Goal: Transaction & Acquisition: Book appointment/travel/reservation

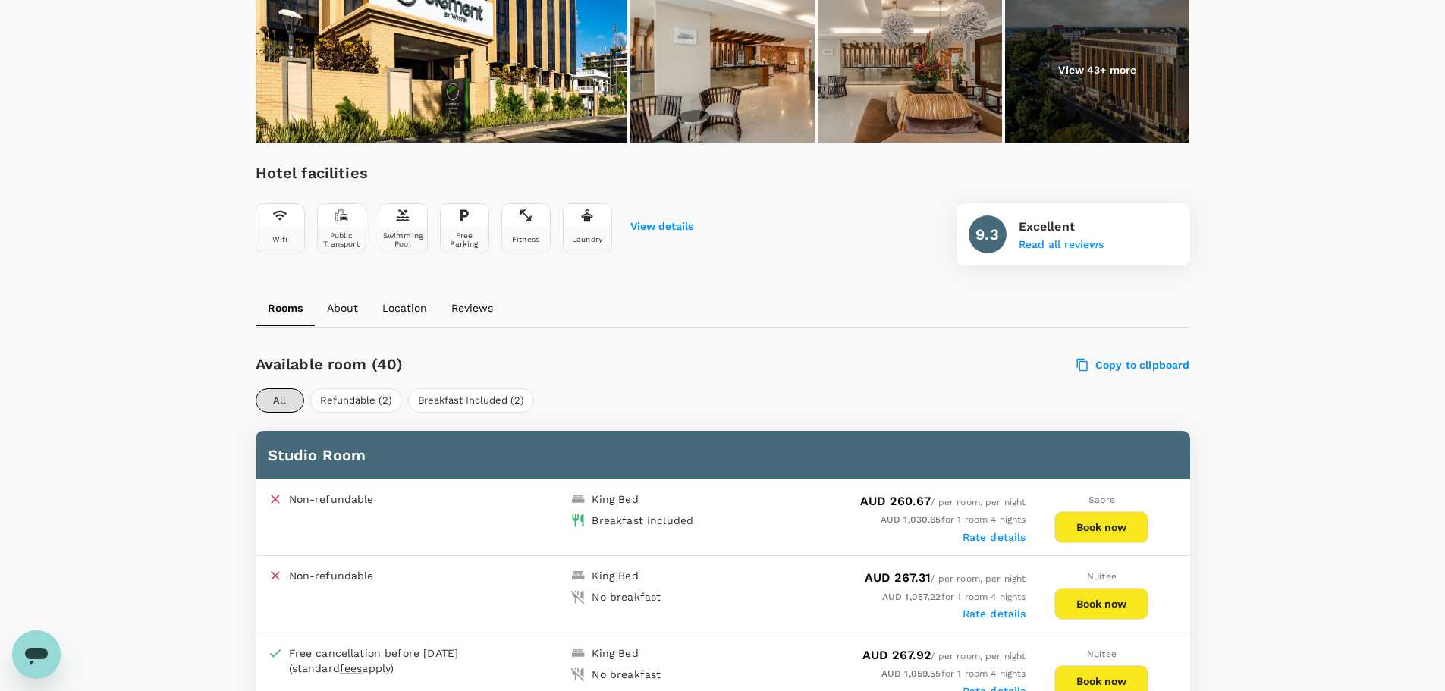
scroll to position [607, 0]
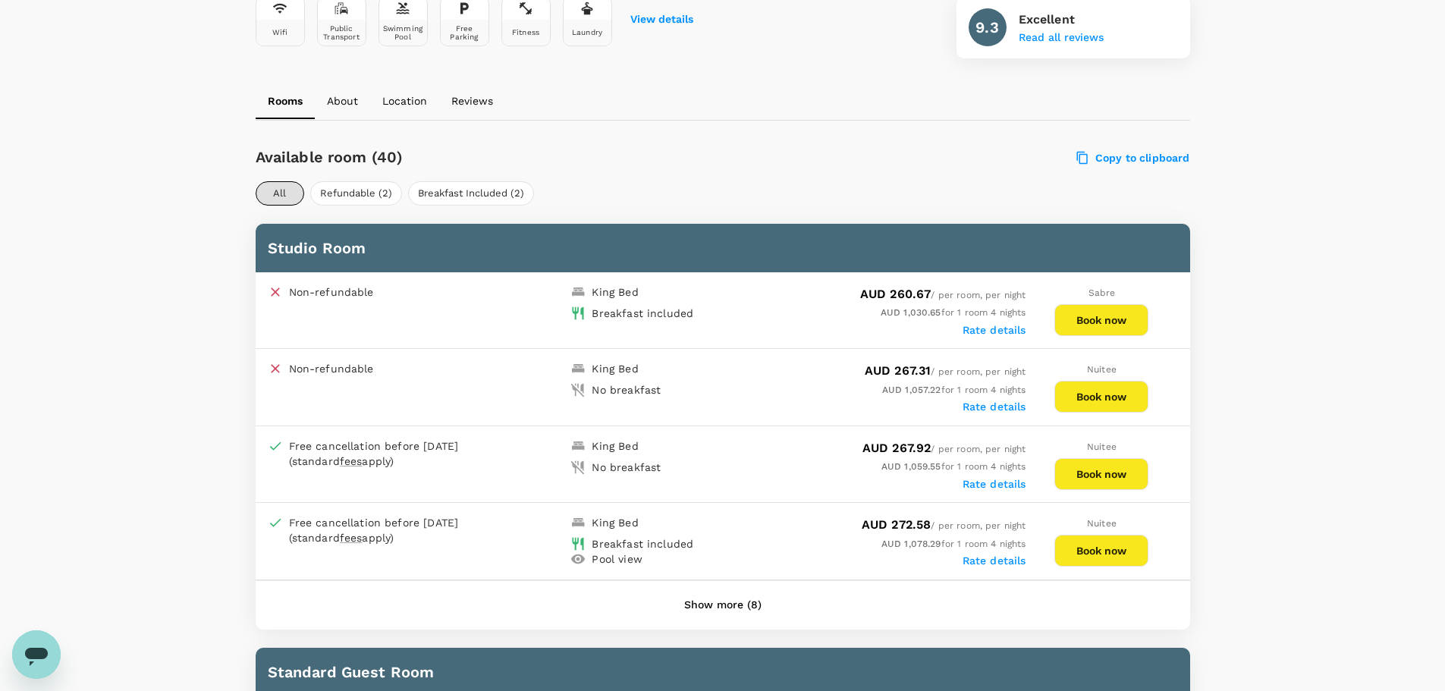
click at [1092, 316] on button "Book now" at bounding box center [1101, 320] width 94 height 32
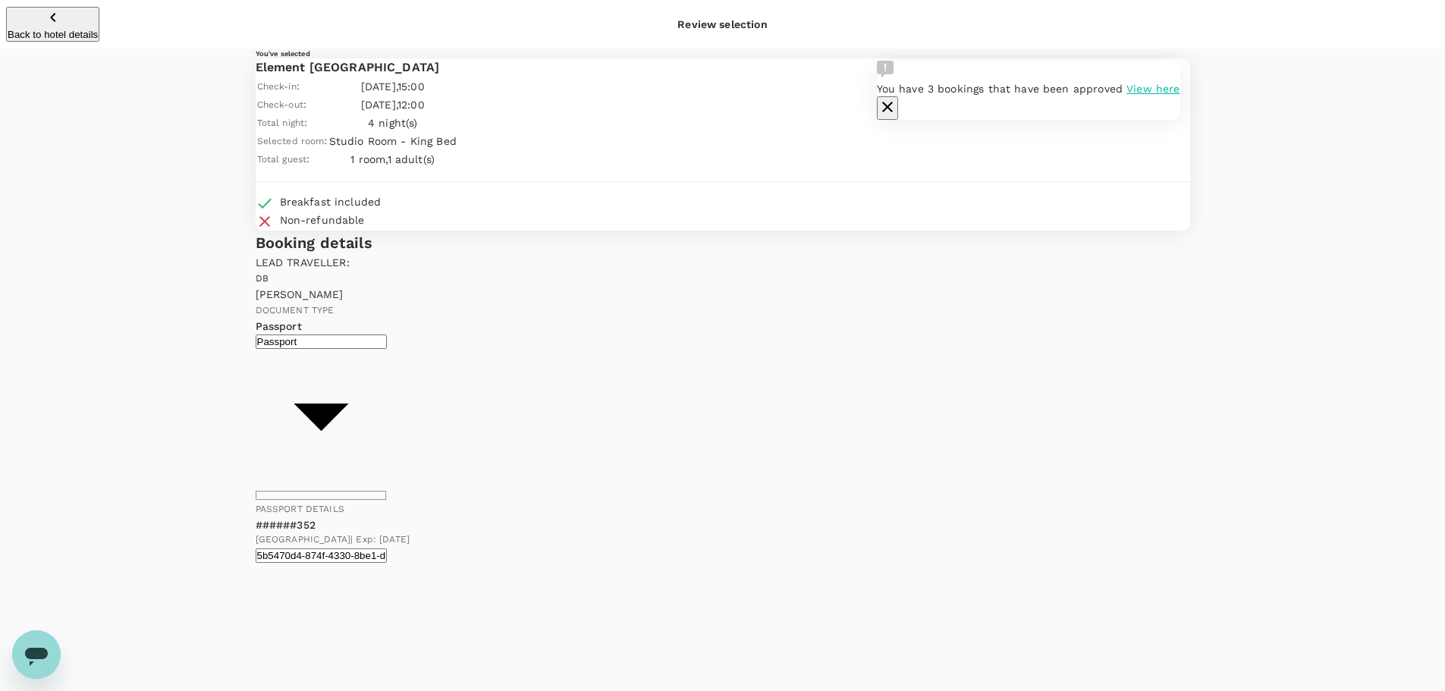
click at [893, 102] on icon "button" at bounding box center [887, 107] width 11 height 11
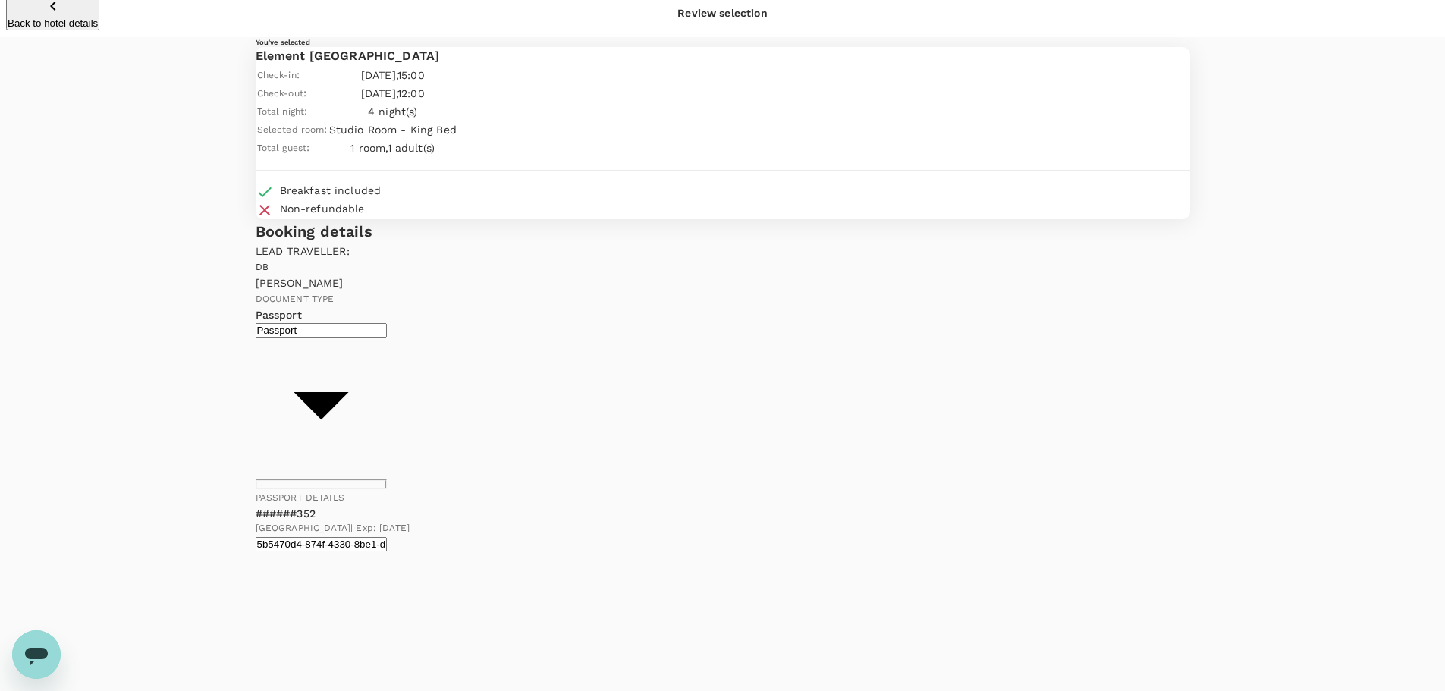
scroll to position [14, 0]
type textarea "Please add my Marriott Bonvoy to the booking #203410431"
drag, startPoint x: 947, startPoint y: 504, endPoint x: 938, endPoint y: 503, distance: 9.1
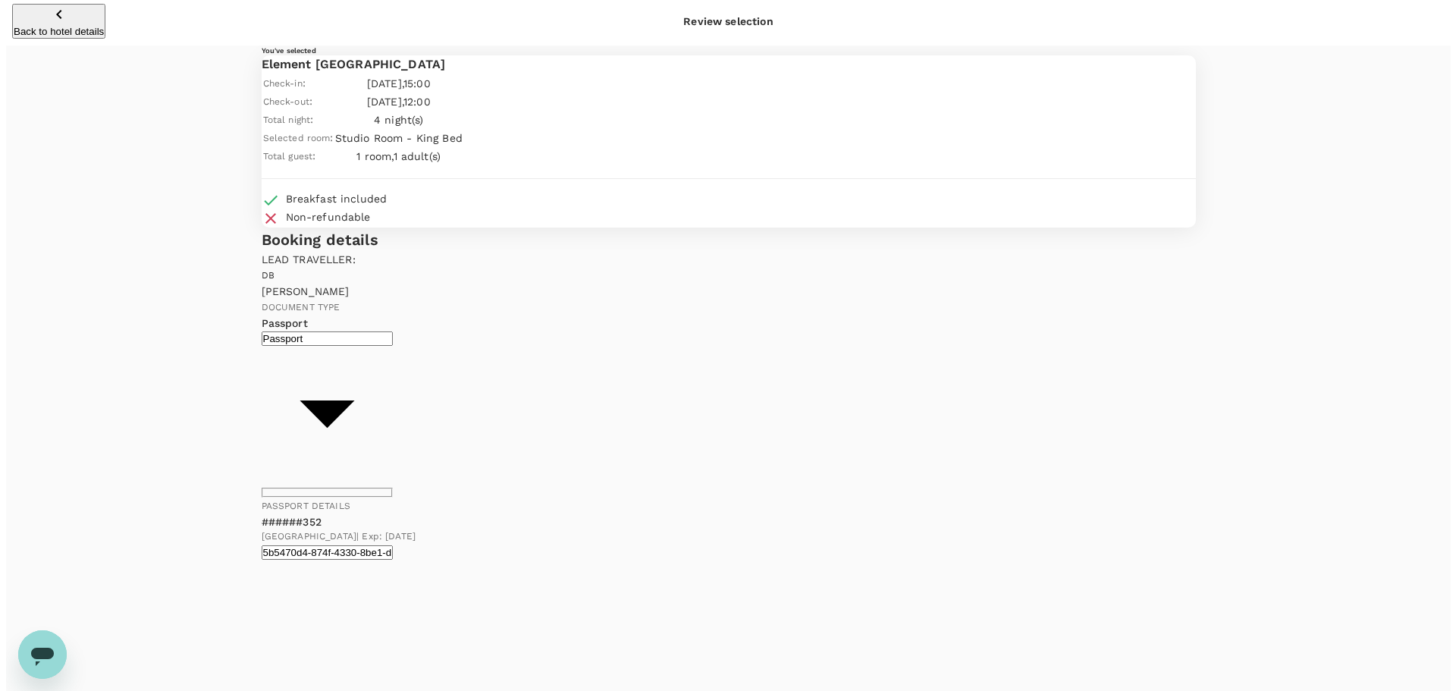
scroll to position [0, 0]
type input "9c4289b1-14a3-4119-8736-521306e5ca8f"
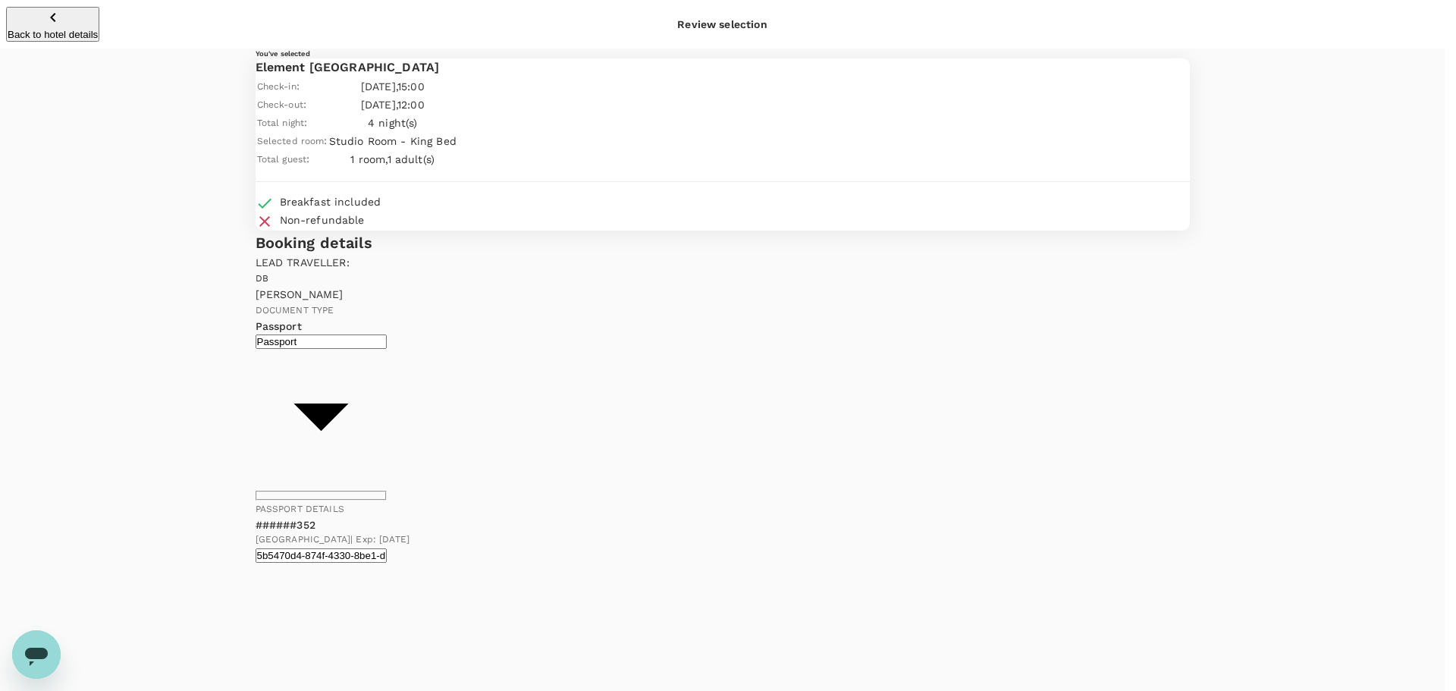
type textarea "D"
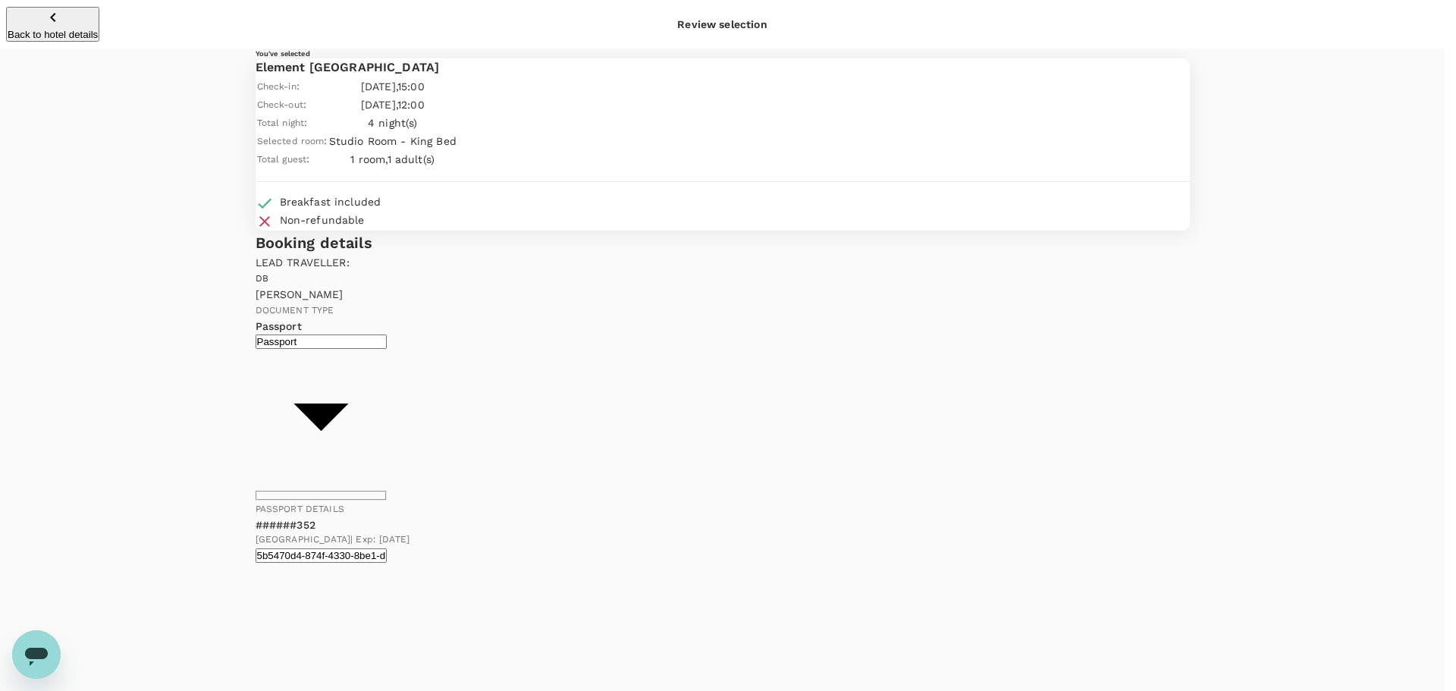
type textarea "Africa trip... Dar (this is near to Slipway etc... same price / cheaper)"
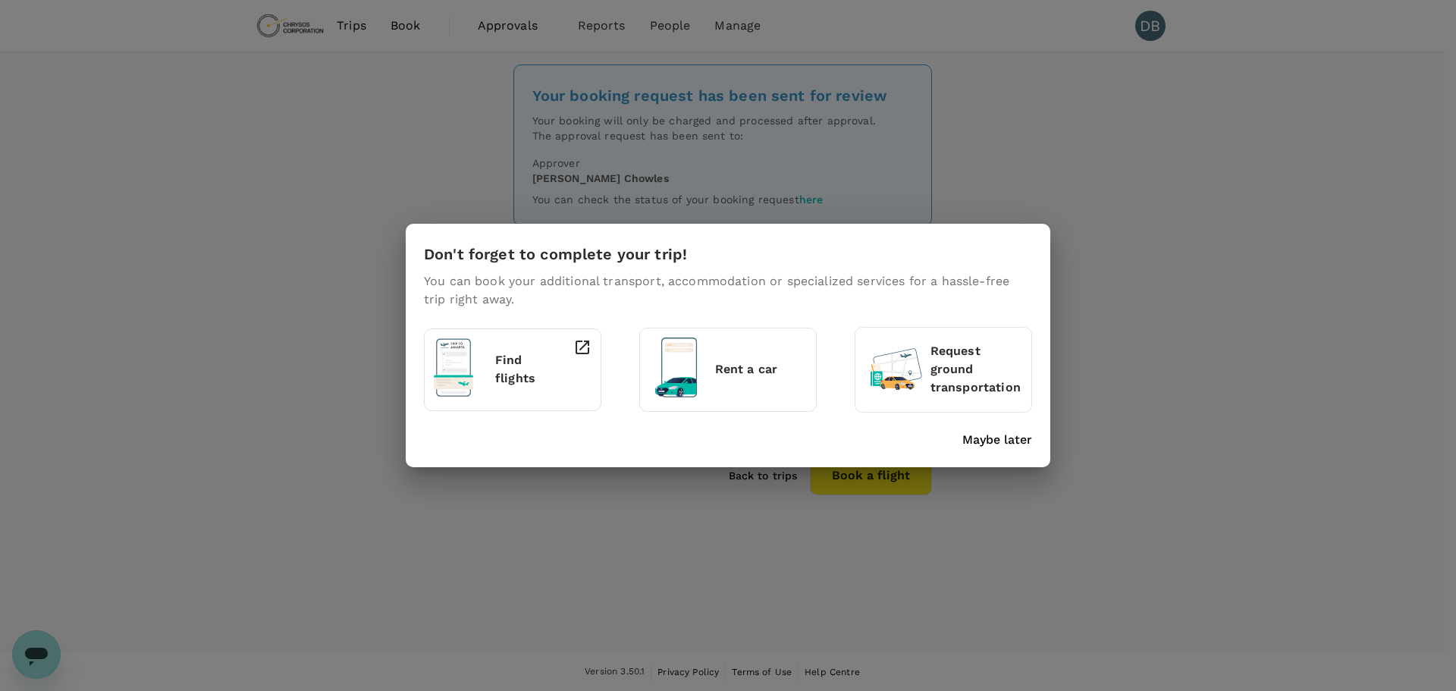
click at [994, 441] on p "Maybe later" at bounding box center [998, 440] width 70 height 18
